Goal: Communication & Community: Answer question/provide support

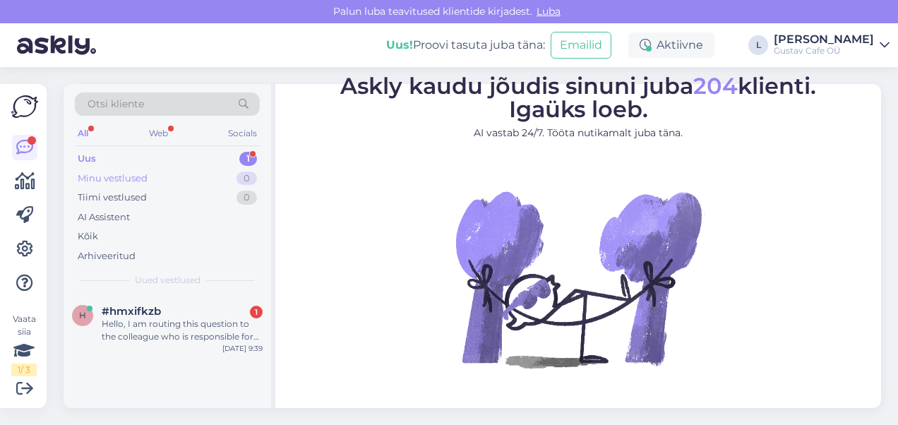
click at [171, 171] on div "Minu vestlused 0" at bounding box center [167, 179] width 185 height 20
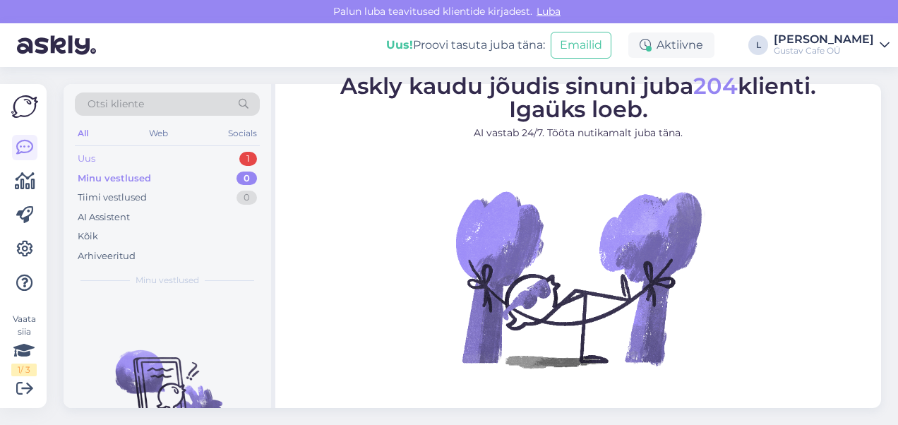
click at [175, 154] on div "Uus 1" at bounding box center [167, 159] width 185 height 20
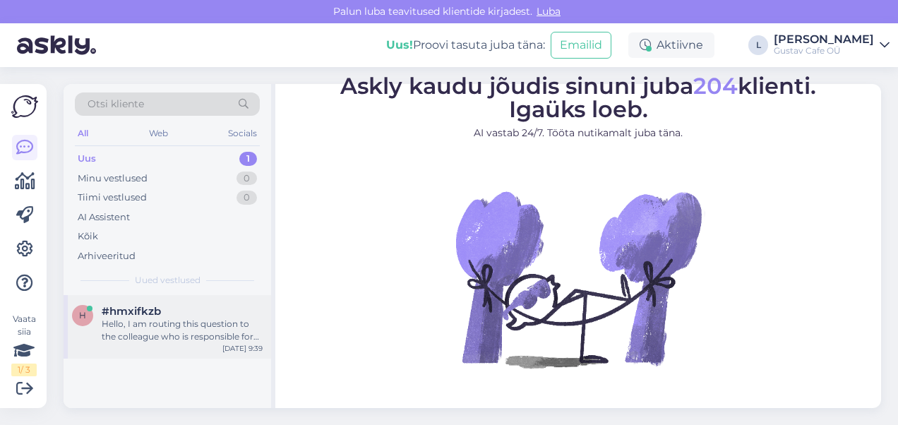
click at [184, 315] on div "#hmxifkzb" at bounding box center [182, 311] width 161 height 13
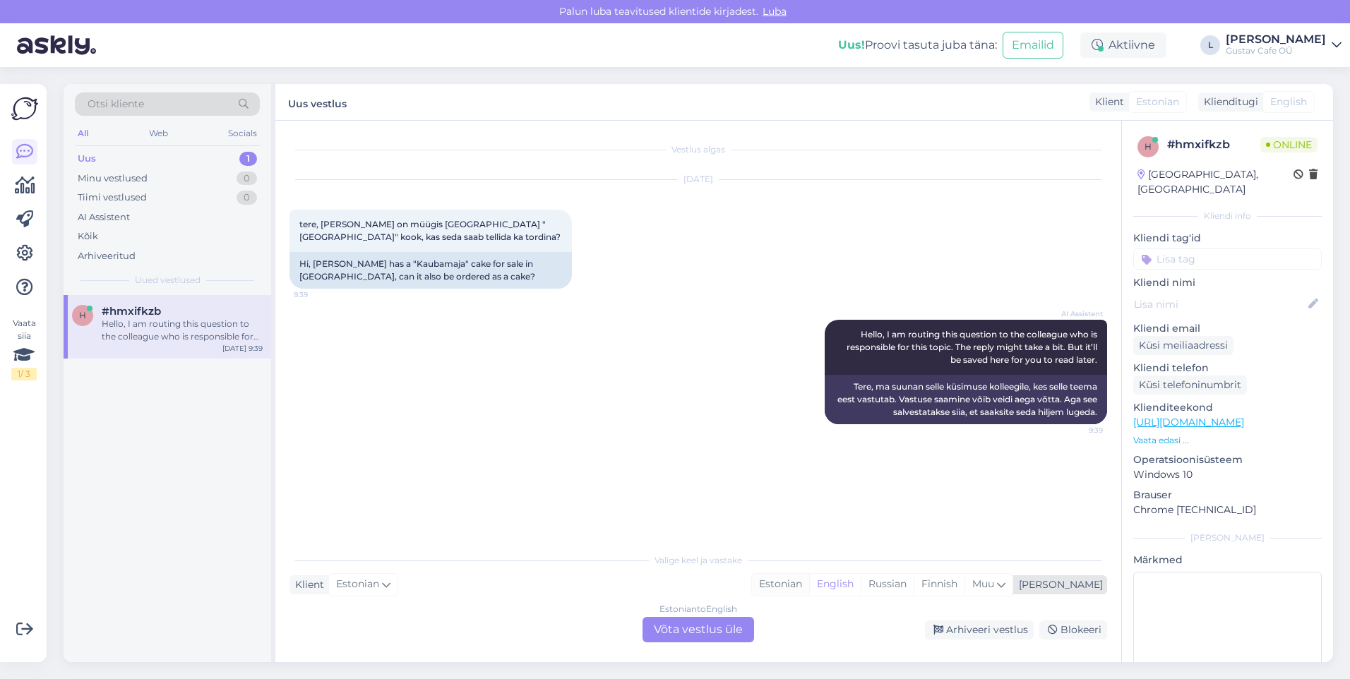
click at [809, 424] on div "Estonian" at bounding box center [780, 584] width 57 height 21
click at [737, 424] on div "Estonian to Estonian Võta vestlus üle" at bounding box center [699, 629] width 112 height 25
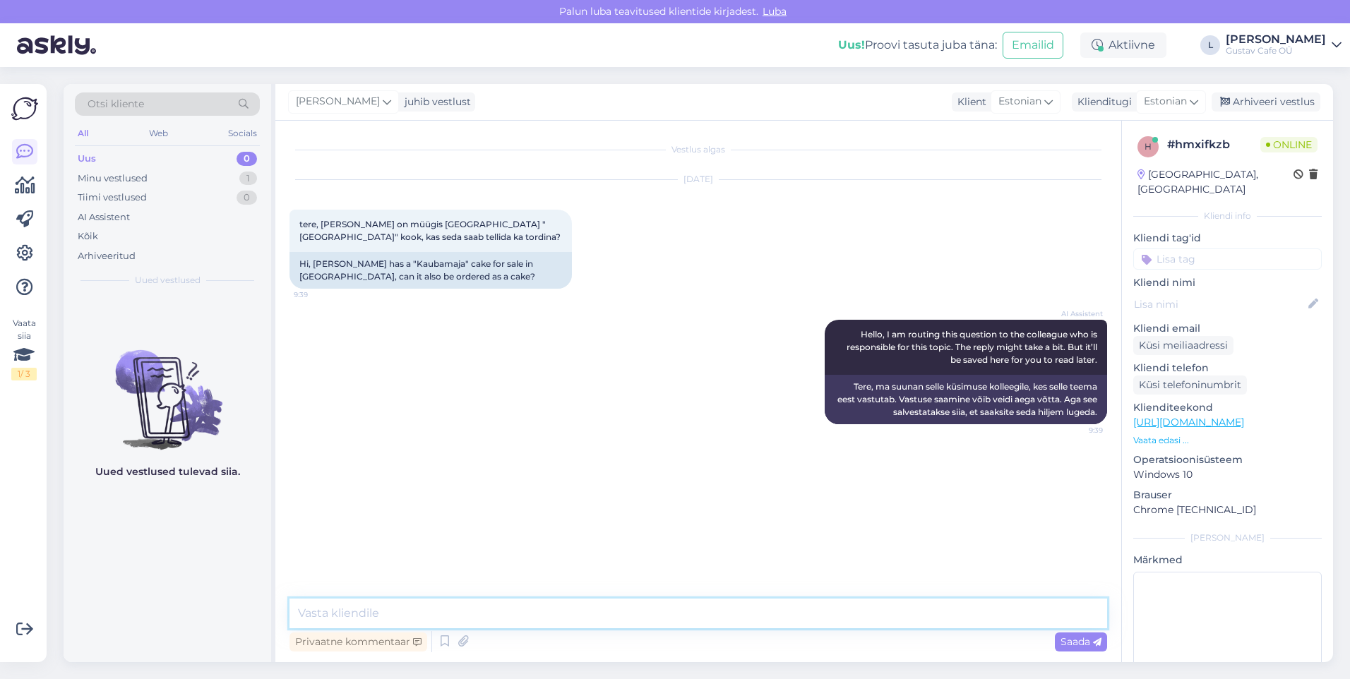
click at [631, 424] on textarea at bounding box center [699, 614] width 818 height 30
click at [506, 424] on textarea "Tervist! Tänan teid küsimuse eest. Kahjuks ei ole võimalik, vabandan! Meie toot…" at bounding box center [699, 579] width 818 height 100
paste textarea "[URL][DOMAIN_NAME]"
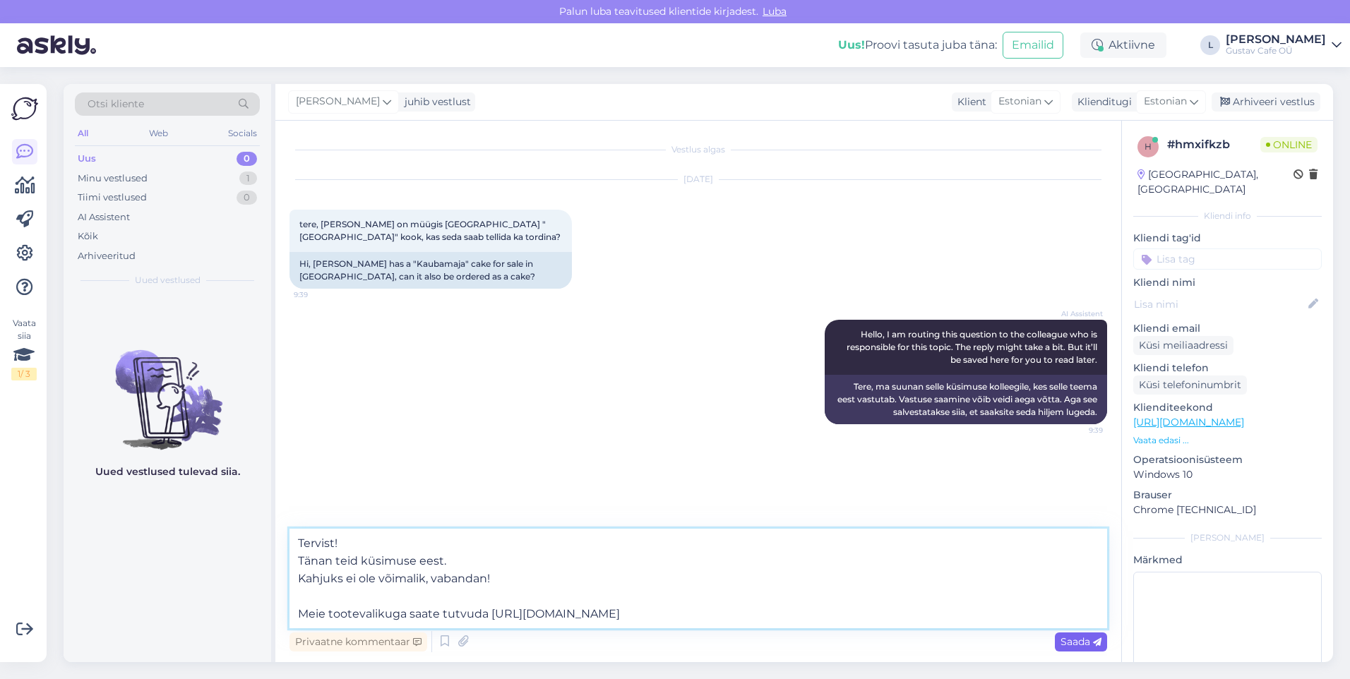
type textarea "Tervist! Tänan teid küsimuse eest. Kahjuks ei ole võimalik, vabandan! Meie toot…"
click at [898, 424] on div "Saada" at bounding box center [1081, 642] width 52 height 19
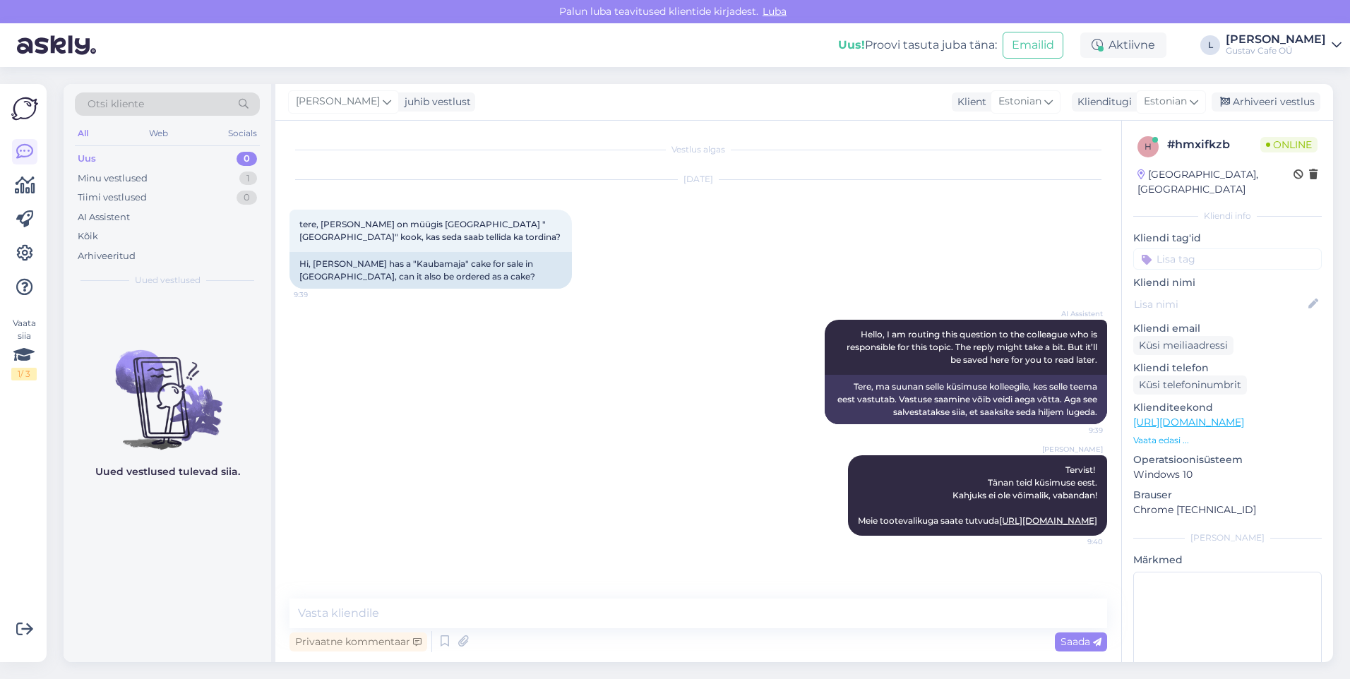
click at [648, 424] on div "[PERSON_NAME]! Tänan teid küsimuse eest. Kahjuks ei ole võimalik, vabandan! Mei…" at bounding box center [699, 496] width 818 height 112
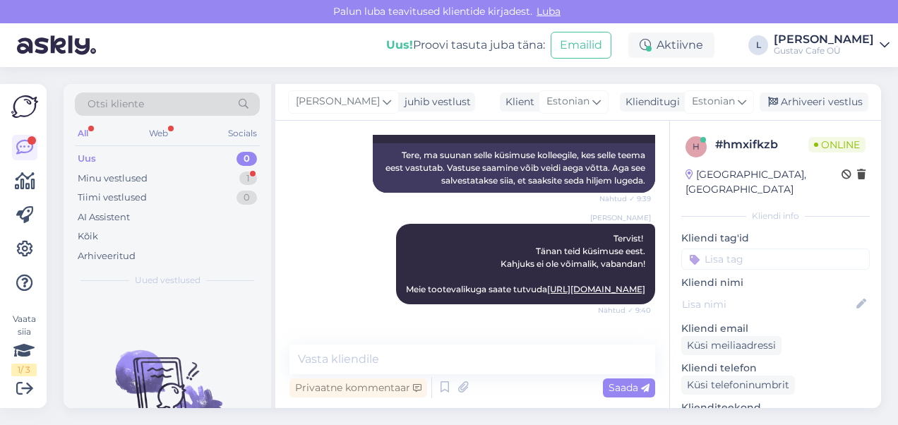
scroll to position [292, 0]
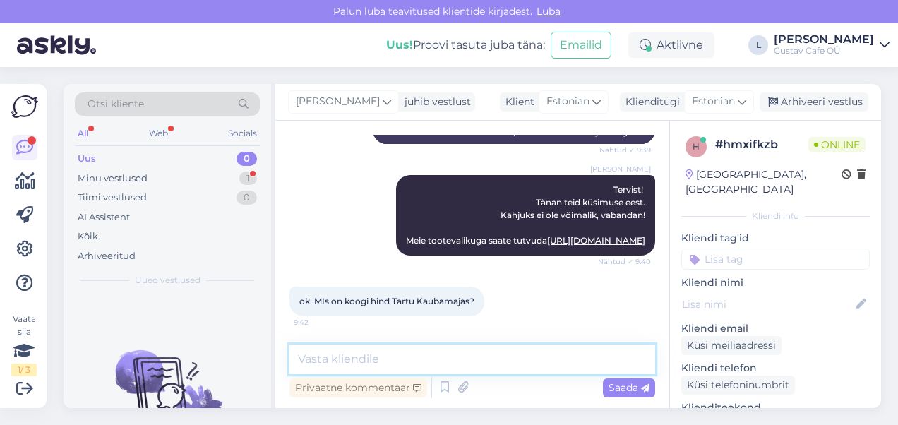
click at [470, 350] on textarea at bounding box center [473, 360] width 366 height 30
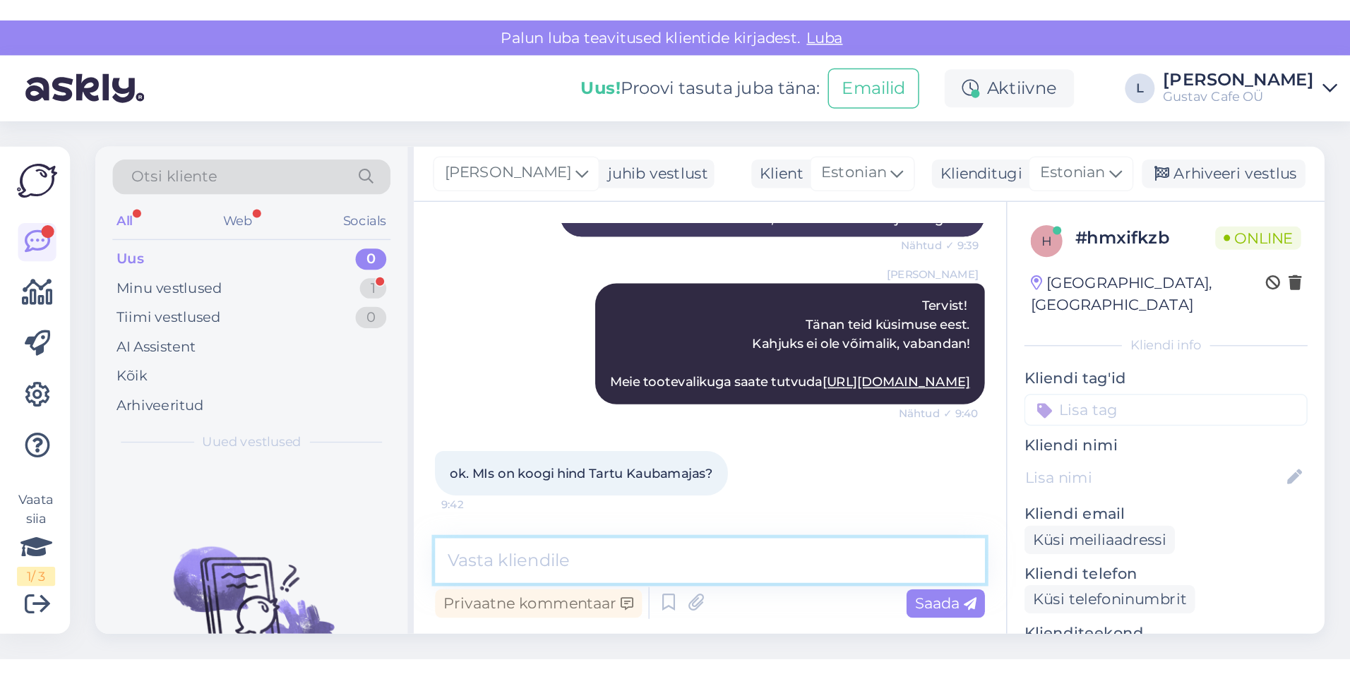
scroll to position [39, 0]
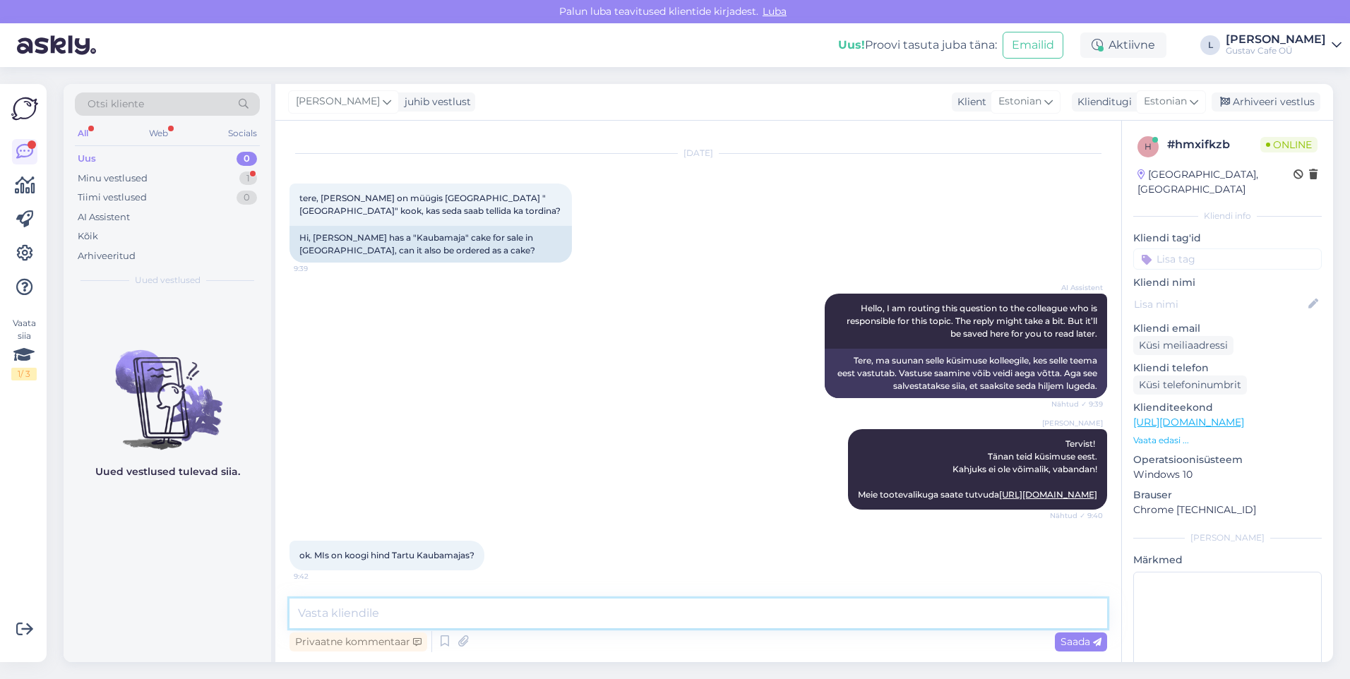
click at [453, 424] on textarea at bounding box center [699, 614] width 818 height 30
click at [424, 424] on textarea at bounding box center [699, 614] width 818 height 30
type textarea "T"
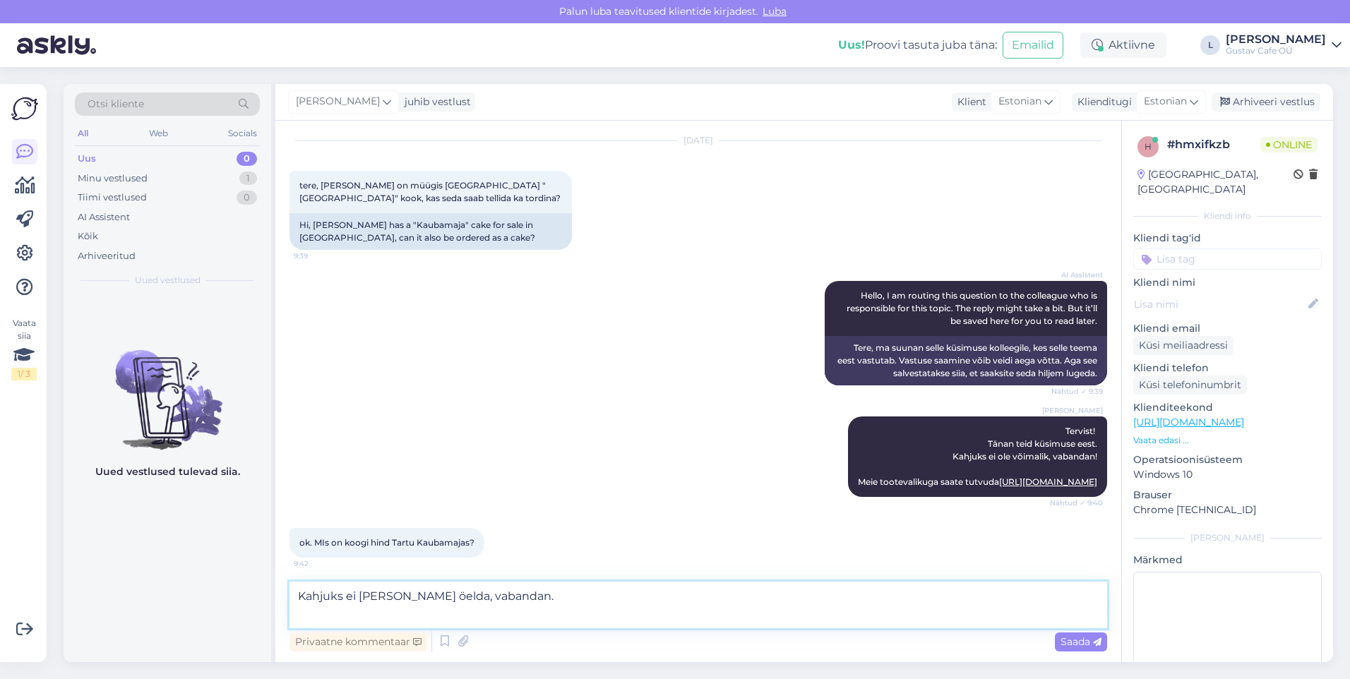
scroll to position [56, 0]
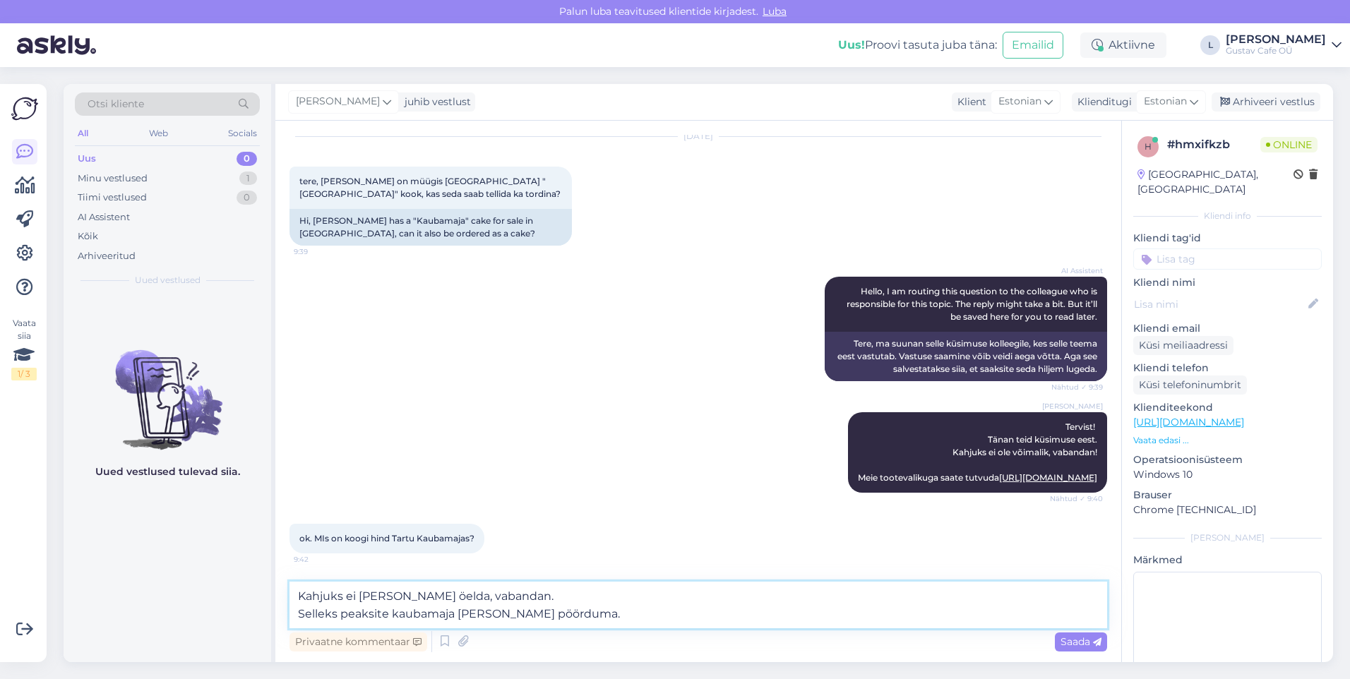
click at [390, 424] on textarea "Kahjuks ei [PERSON_NAME] öelda, vabandan. Selleks peaksite kaubamaja [PERSON_NA…" at bounding box center [699, 605] width 818 height 47
click at [644, 424] on textarea "Kahjuks ei [PERSON_NAME] öelda, vabandan. Selleks peaksite [GEOGRAPHIC_DATA] [P…" at bounding box center [699, 605] width 818 height 47
type textarea "Kahjuks ei [PERSON_NAME] öelda, vabandan. Selleks peaksite [GEOGRAPHIC_DATA] [G…"
click at [898, 424] on div "Saada" at bounding box center [1081, 642] width 52 height 19
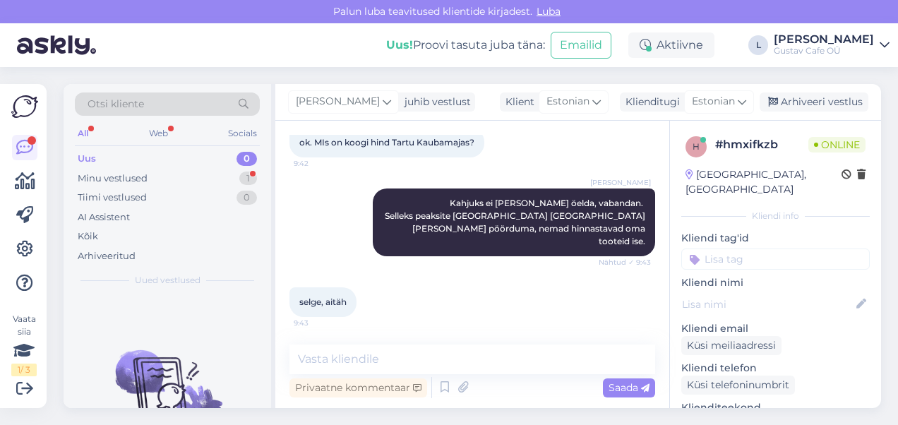
scroll to position [0, 0]
drag, startPoint x: 411, startPoint y: 314, endPoint x: 379, endPoint y: 384, distance: 77.1
click at [399, 337] on div "Vestlus algas [DATE] tere, gustavil on müügis [GEOGRAPHIC_DATA] "[GEOGRAPHIC_DA…" at bounding box center [472, 264] width 394 height 287
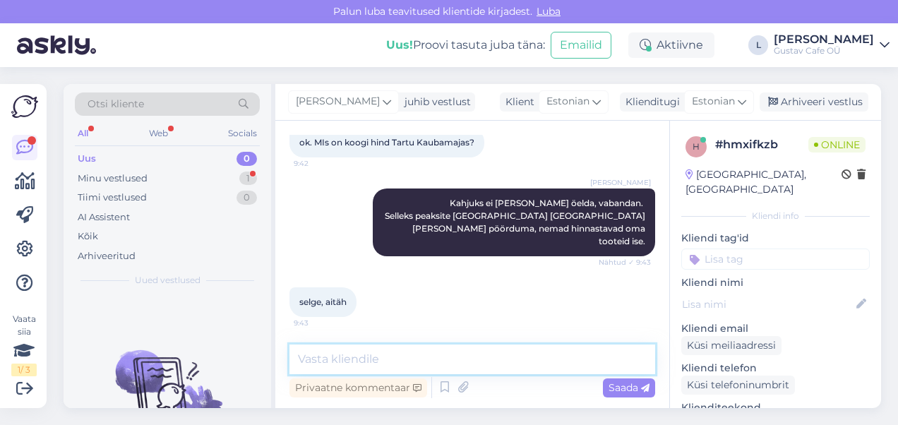
click at [383, 355] on textarea at bounding box center [473, 360] width 366 height 30
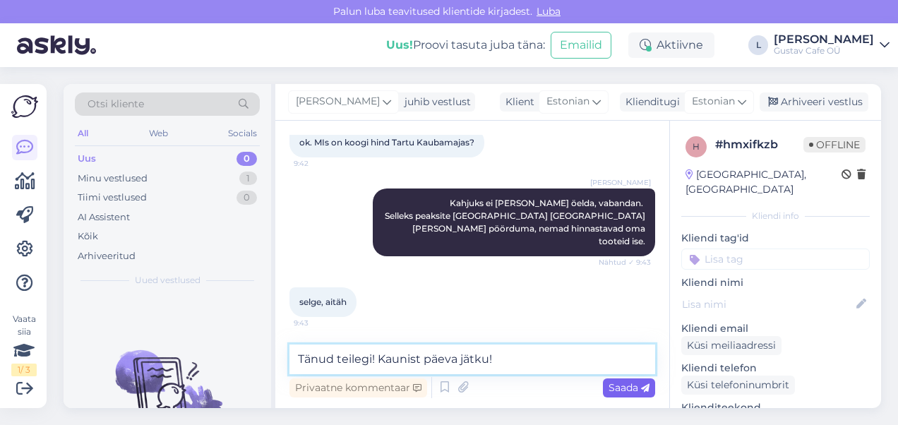
type textarea "Tänud teilegi! Kaunist päeva jätku!"
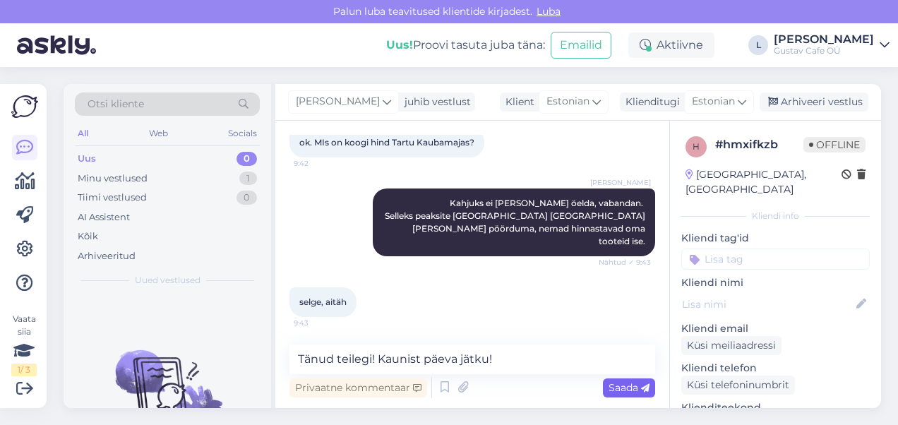
click at [624, 391] on span "Saada" at bounding box center [629, 387] width 41 height 13
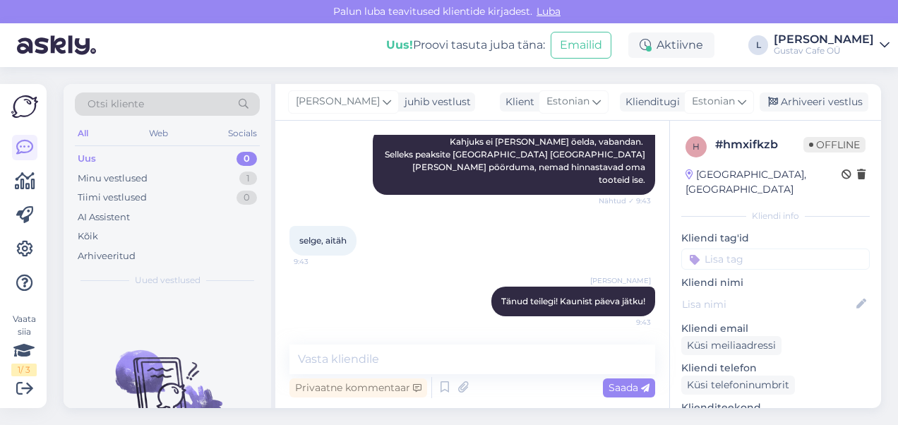
scroll to position [500, 0]
